Goal: Task Accomplishment & Management: Complete application form

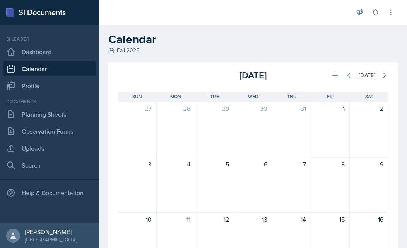
click at [189, 35] on h2 "Calendar" at bounding box center [253, 40] width 290 height 14
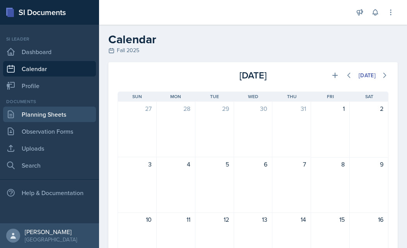
click at [65, 115] on link "Planning Sheets" at bounding box center [49, 114] width 93 height 15
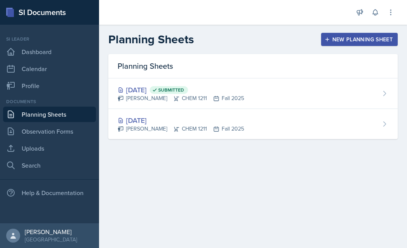
click at [375, 42] on div "New Planning Sheet" at bounding box center [359, 39] width 67 height 6
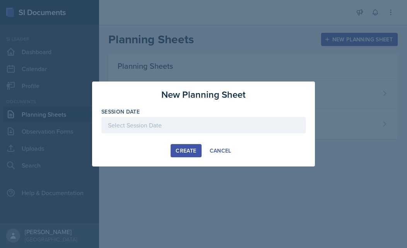
click at [145, 123] on div at bounding box center [203, 125] width 204 height 16
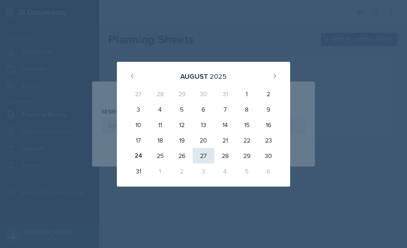
click at [206, 154] on div "27" at bounding box center [204, 155] width 22 height 15
type input "August 27th, 2025"
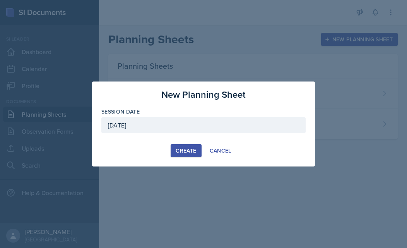
click at [182, 144] on button "Create" at bounding box center [186, 150] width 31 height 13
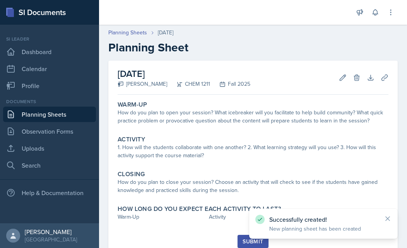
scroll to position [28, 0]
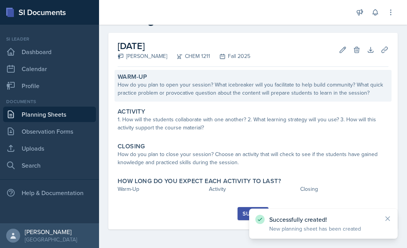
click at [169, 96] on div "How do you plan to open your session? What icebreaker will you facilitate to he…" at bounding box center [253, 89] width 271 height 16
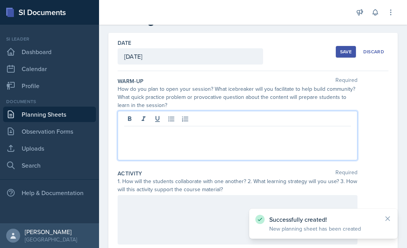
click at [157, 122] on div at bounding box center [238, 136] width 240 height 50
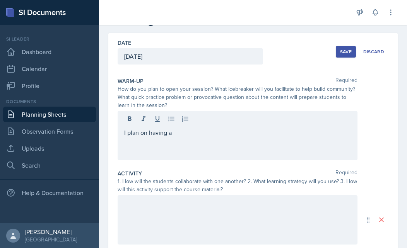
click at [286, 53] on div "Date August 27th, 2025 August 2025 27 28 29 30 31 1 2 3 4 5 6 7 8 9 10 11 12 13…" at bounding box center [253, 52] width 271 height 38
click at [176, 128] on div "I plan on having a" at bounding box center [238, 136] width 240 height 50
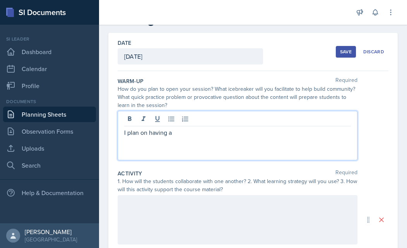
scroll to position [41, 0]
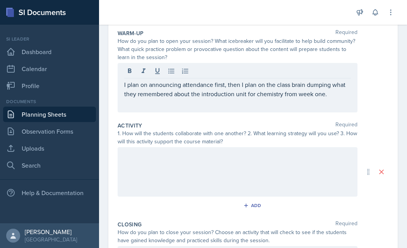
click at [148, 170] on div at bounding box center [238, 172] width 240 height 50
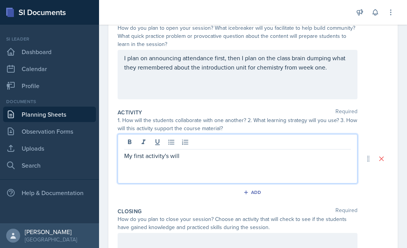
click at [195, 160] on p "My first activity's will" at bounding box center [237, 155] width 227 height 9
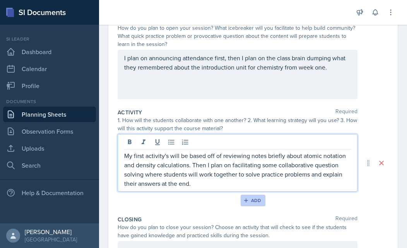
click at [248, 205] on button "Add" at bounding box center [253, 201] width 25 height 12
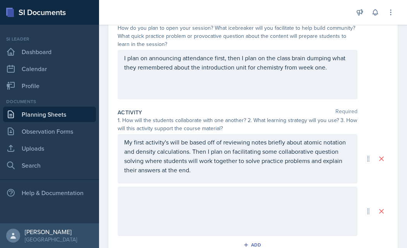
click at [186, 191] on div at bounding box center [238, 212] width 240 height 50
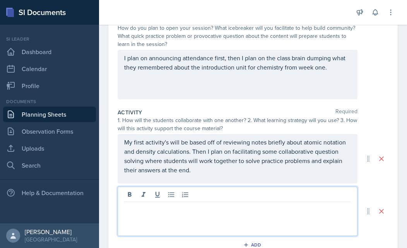
click at [152, 218] on div at bounding box center [238, 212] width 240 height 50
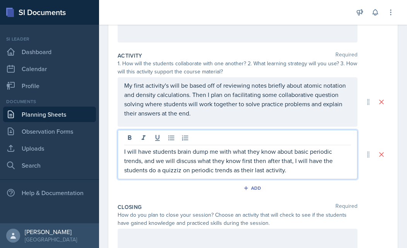
scroll to position [159, 0]
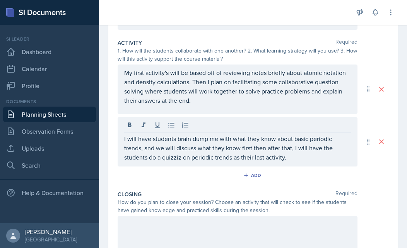
click at [133, 247] on div at bounding box center [238, 241] width 240 height 50
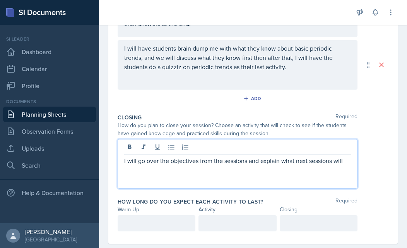
scroll to position [237, 0]
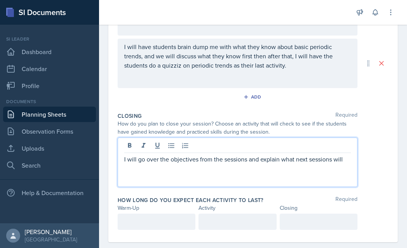
click at [165, 168] on div "I will go over the objectives from the sessions and explain what next sessions …" at bounding box center [238, 163] width 240 height 50
click at [344, 160] on p "I will go over the objectives from the sessions and explain what next sessions …" at bounding box center [237, 159] width 227 height 9
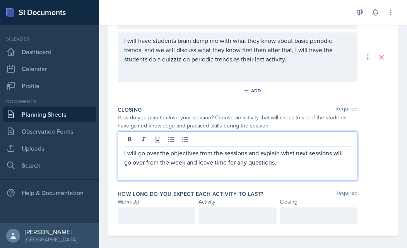
scroll to position [245, 0]
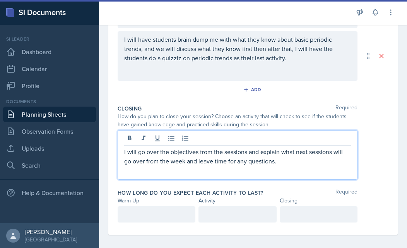
click at [121, 151] on div "I will go over the objectives from the sessions and explain what next sessions …" at bounding box center [238, 155] width 240 height 50
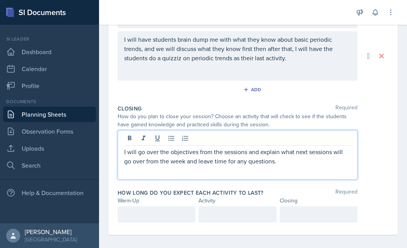
click at [121, 152] on div "I will go over the objectives from the sessions and explain what next sessions …" at bounding box center [238, 155] width 240 height 50
click at [124, 151] on div "I will go over the objectives from the sessions and explain what next sessions …" at bounding box center [238, 155] width 240 height 50
click at [279, 163] on p "I will go over the objectives from the sessions and explain what next sessions …" at bounding box center [237, 156] width 227 height 19
click at [125, 151] on p "I will go over the objectives from the sessions and explain what next sessions …" at bounding box center [237, 156] width 227 height 19
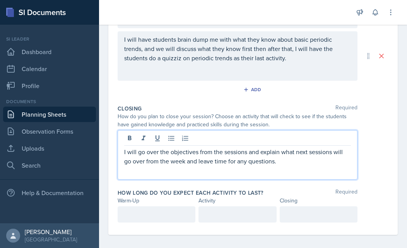
click at [121, 155] on div "I will go over the objectives from the sessions and explain what next sessions …" at bounding box center [238, 155] width 240 height 50
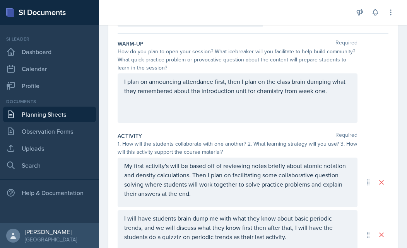
scroll to position [249, 0]
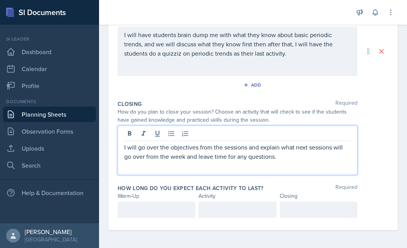
click at [121, 212] on div at bounding box center [157, 210] width 78 height 16
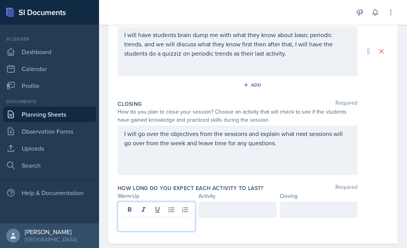
scroll to position [263, 0]
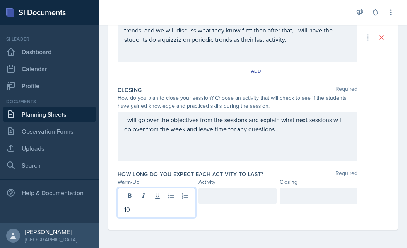
click at [219, 197] on div at bounding box center [238, 196] width 78 height 16
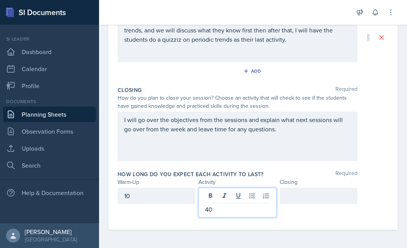
click at [288, 201] on div at bounding box center [319, 196] width 78 height 16
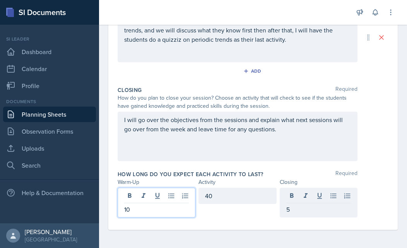
click at [153, 192] on div "10" at bounding box center [157, 203] width 78 height 30
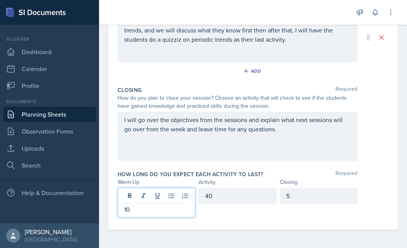
click at [319, 203] on div "5" at bounding box center [319, 196] width 78 height 16
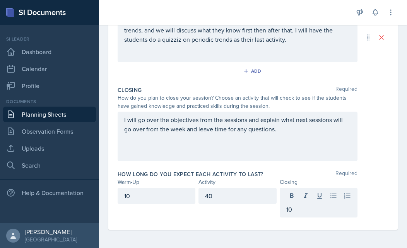
click at [243, 221] on div "How long do you expect each activity to last? Required Warm-Up Activity Closing…" at bounding box center [253, 196] width 271 height 57
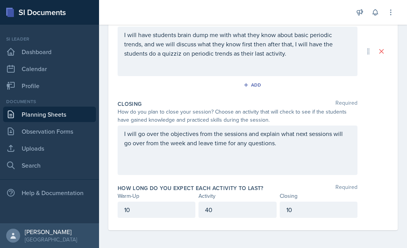
scroll to position [0, 0]
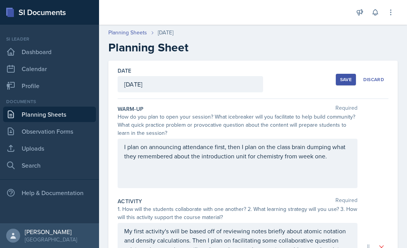
click at [336, 79] on button "Save" at bounding box center [346, 80] width 20 height 12
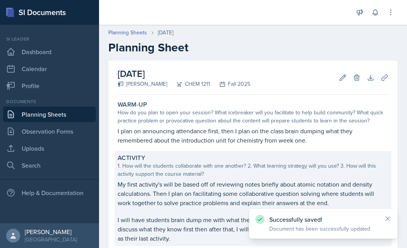
scroll to position [138, 0]
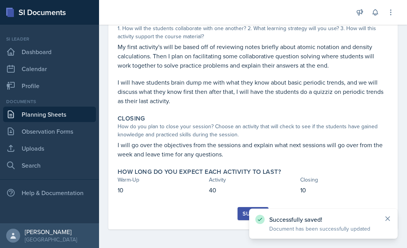
click at [390, 221] on icon at bounding box center [388, 219] width 4 height 4
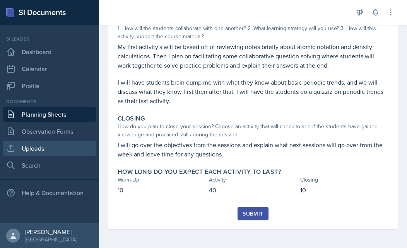
click at [43, 149] on link "Uploads" at bounding box center [49, 148] width 93 height 15
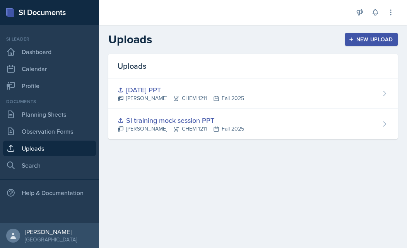
click at [382, 36] on div "New Upload" at bounding box center [371, 39] width 43 height 6
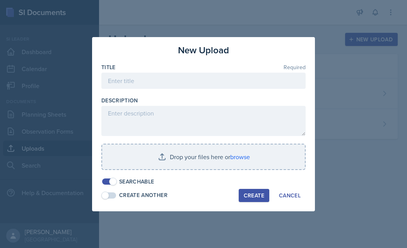
click at [341, 134] on div at bounding box center [203, 124] width 407 height 248
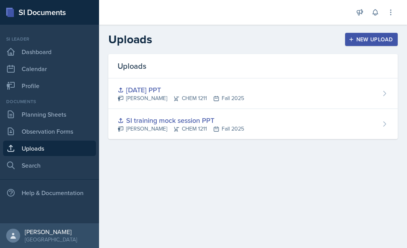
click at [367, 45] on button "New Upload" at bounding box center [371, 39] width 53 height 13
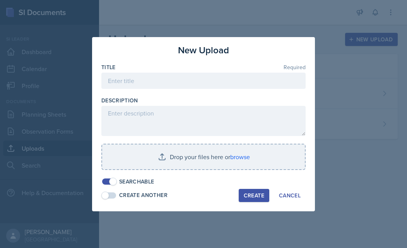
click at [129, 92] on div at bounding box center [203, 93] width 204 height 8
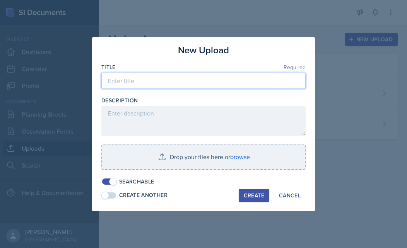
click at [137, 82] on input at bounding box center [203, 81] width 204 height 16
click at [112, 82] on input "august 27th ppt" at bounding box center [203, 81] width 204 height 16
type input "August 27th ppt"
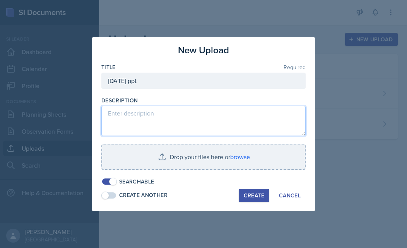
click at [113, 106] on textarea at bounding box center [203, 121] width 204 height 30
type textarea "Powerpoint I plan on using for my Wednesday session"
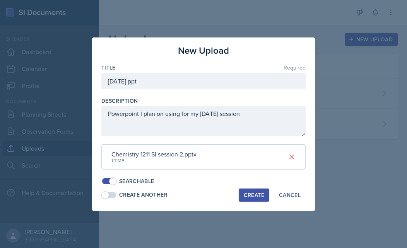
click at [257, 193] on div "Create" at bounding box center [254, 195] width 21 height 6
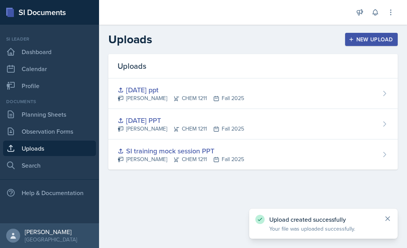
click at [389, 221] on icon at bounding box center [388, 219] width 8 height 8
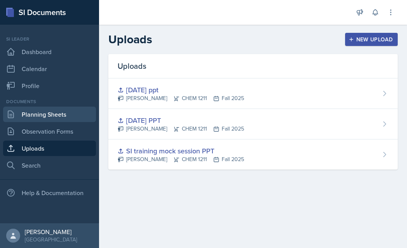
click at [45, 116] on link "Planning Sheets" at bounding box center [49, 114] width 93 height 15
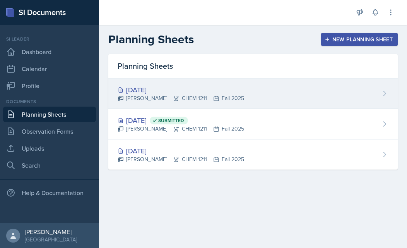
click at [209, 89] on div "Aug 27th, 2025" at bounding box center [181, 90] width 127 height 10
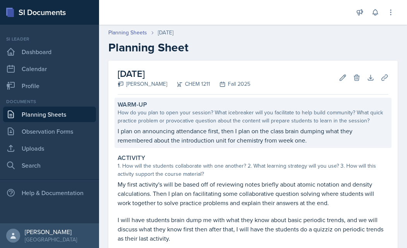
scroll to position [138, 0]
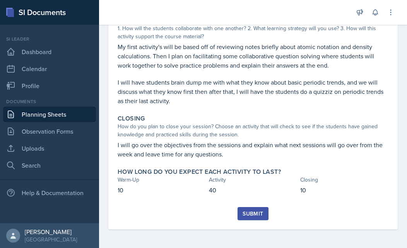
click at [245, 215] on div "Submit" at bounding box center [253, 214] width 21 height 6
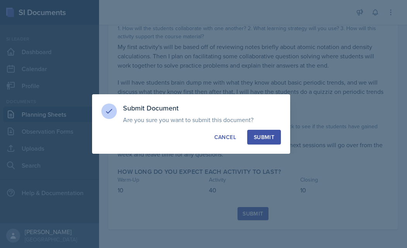
click at [260, 136] on div "Submit" at bounding box center [264, 138] width 21 height 8
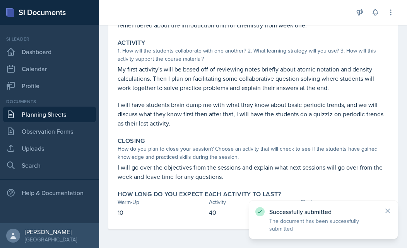
click at [389, 215] on div "Successfully submitted The document has been successfully submitted" at bounding box center [323, 220] width 136 height 26
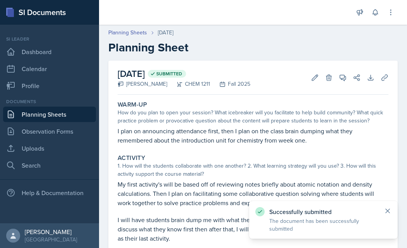
click at [385, 214] on icon at bounding box center [388, 211] width 8 height 8
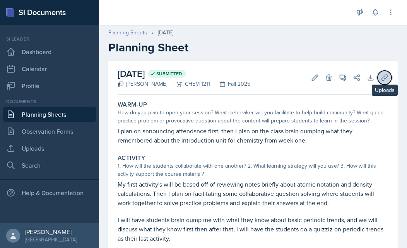
click at [384, 78] on button "Uploads" at bounding box center [385, 78] width 14 height 14
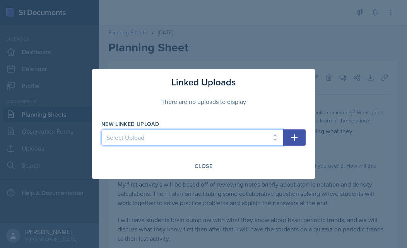
click at [161, 134] on select "Select Upload SI training mock session PPT August 25th PPT August 27th ppt" at bounding box center [192, 138] width 182 height 16
select select "af1060f0-72ab-44bd-852b-c6f1e33dc5c2"
click at [101, 130] on select "Select Upload SI training mock session PPT August 25th PPT August 27th ppt" at bounding box center [192, 138] width 182 height 16
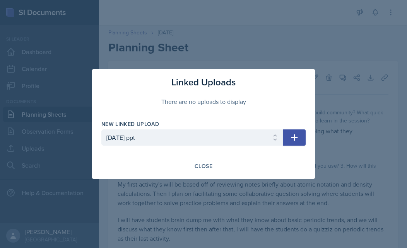
click at [289, 140] on button "button" at bounding box center [294, 138] width 22 height 16
select select
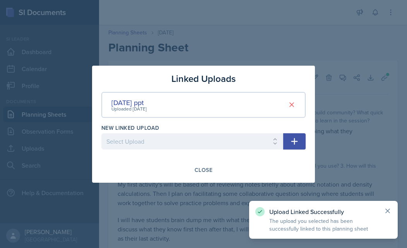
click at [384, 209] on icon at bounding box center [388, 211] width 8 height 8
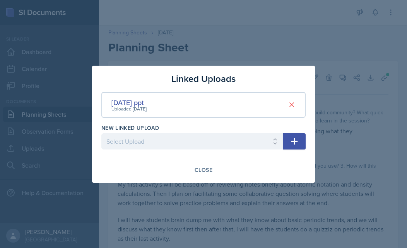
click at [350, 131] on div at bounding box center [203, 124] width 407 height 248
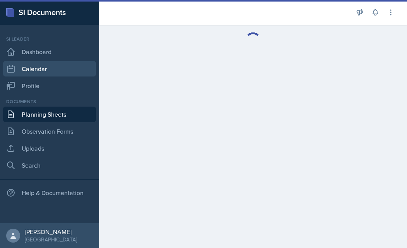
click at [36, 69] on link "Calendar" at bounding box center [49, 68] width 93 height 15
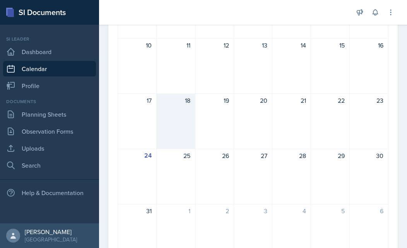
scroll to position [175, 0]
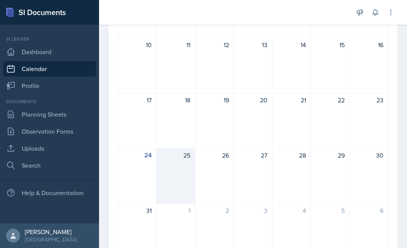
click at [184, 172] on div "25" at bounding box center [176, 177] width 39 height 56
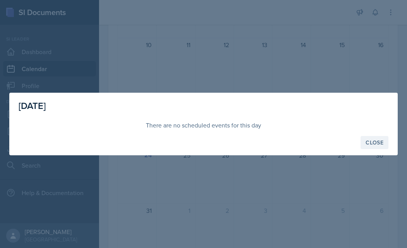
click at [372, 144] on div "Close" at bounding box center [375, 143] width 18 height 6
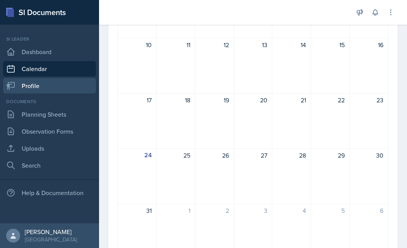
click at [35, 82] on link "Profile" at bounding box center [49, 85] width 93 height 15
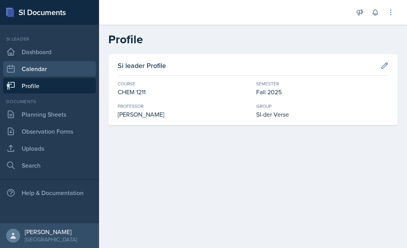
click at [23, 66] on link "Calendar" at bounding box center [49, 68] width 93 height 15
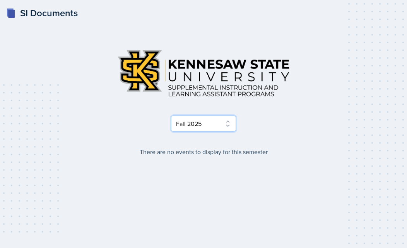
click at [221, 120] on select "Select Semester Fall 2025 Summer 2025 Spring 2025 Fall 2024 Summer 2024 Spring …" at bounding box center [203, 124] width 65 height 16
click at [171, 116] on select "Select Semester Fall 2025 Summer 2025 Spring 2025 Fall 2024 Summer 2024 Spring …" at bounding box center [203, 124] width 65 height 16
click at [202, 123] on select "Select Semester Fall 2025 Summer 2025 Spring 2025 Fall 2024 Summer 2024 Spring …" at bounding box center [203, 124] width 65 height 16
click at [171, 116] on select "Select Semester Fall 2025 Summer 2025 Spring 2025 Fall 2024 Summer 2024 Spring …" at bounding box center [203, 124] width 65 height 16
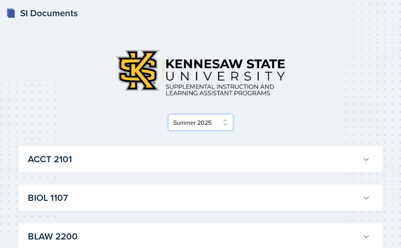
click at [211, 121] on select "Select Semester Fall 2025 Summer 2025 Spring 2025 Fall 2024 Summer 2024 Spring …" at bounding box center [200, 123] width 65 height 16
select select "2bed604d-1099-4043-b1bc-2365e8740244"
click at [171, 115] on select "Select Semester Fall 2025 Summer 2025 Spring 2025 Fall 2024 Summer 2024 Spring …" at bounding box center [200, 123] width 65 height 16
